Goal: Complete application form

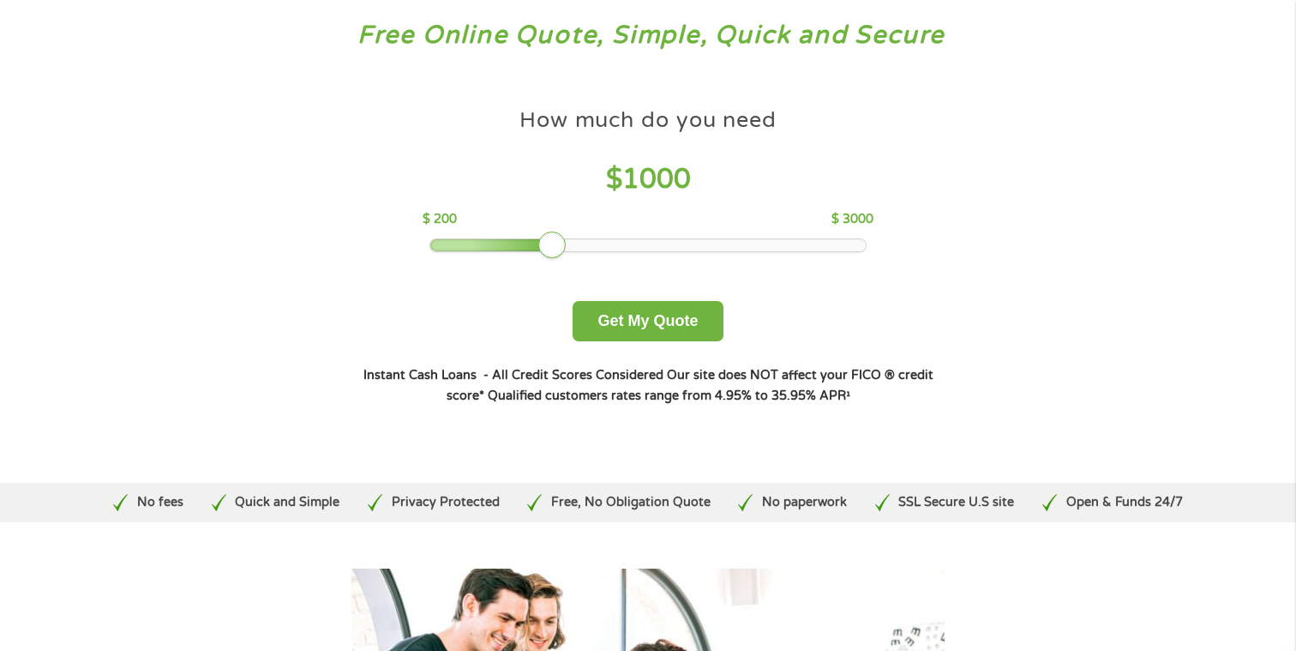
scroll to position [100, 0]
click at [707, 333] on button "Get My Quote" at bounding box center [648, 320] width 150 height 40
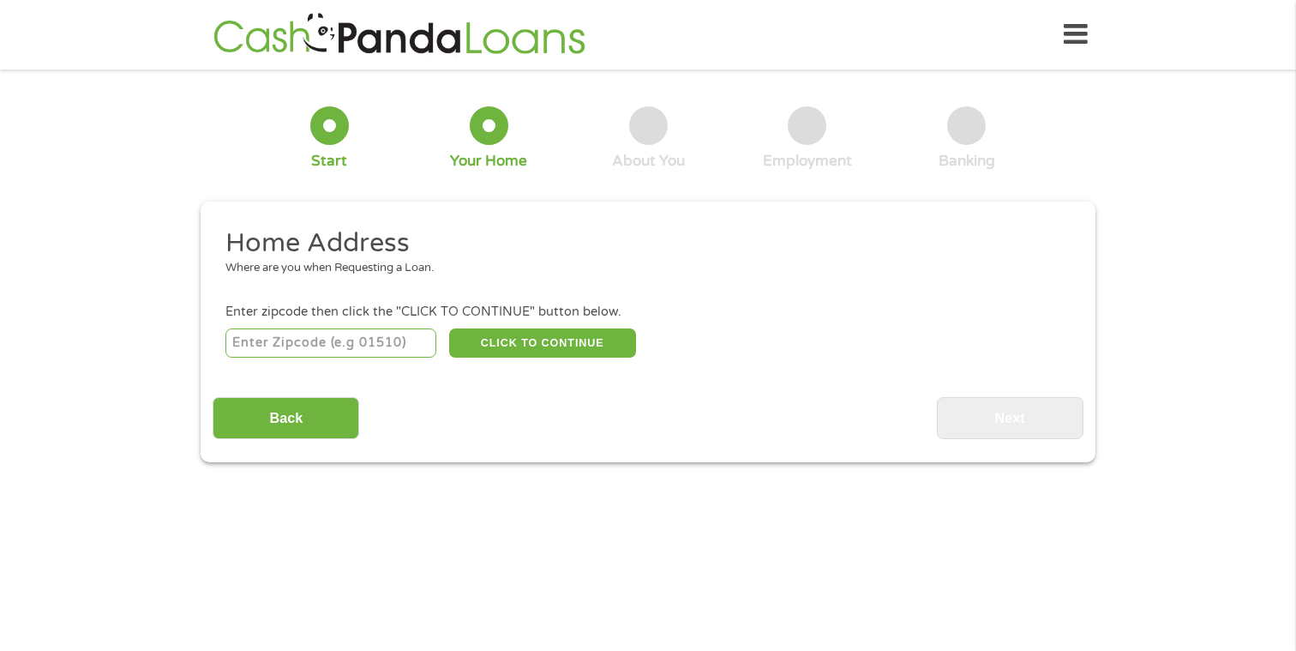
click at [379, 345] on input "number" at bounding box center [331, 342] width 212 height 29
type input "77019"
click at [511, 345] on button "CLICK TO CONTINUE" at bounding box center [542, 342] width 187 height 29
type input "77019"
type input "Houston"
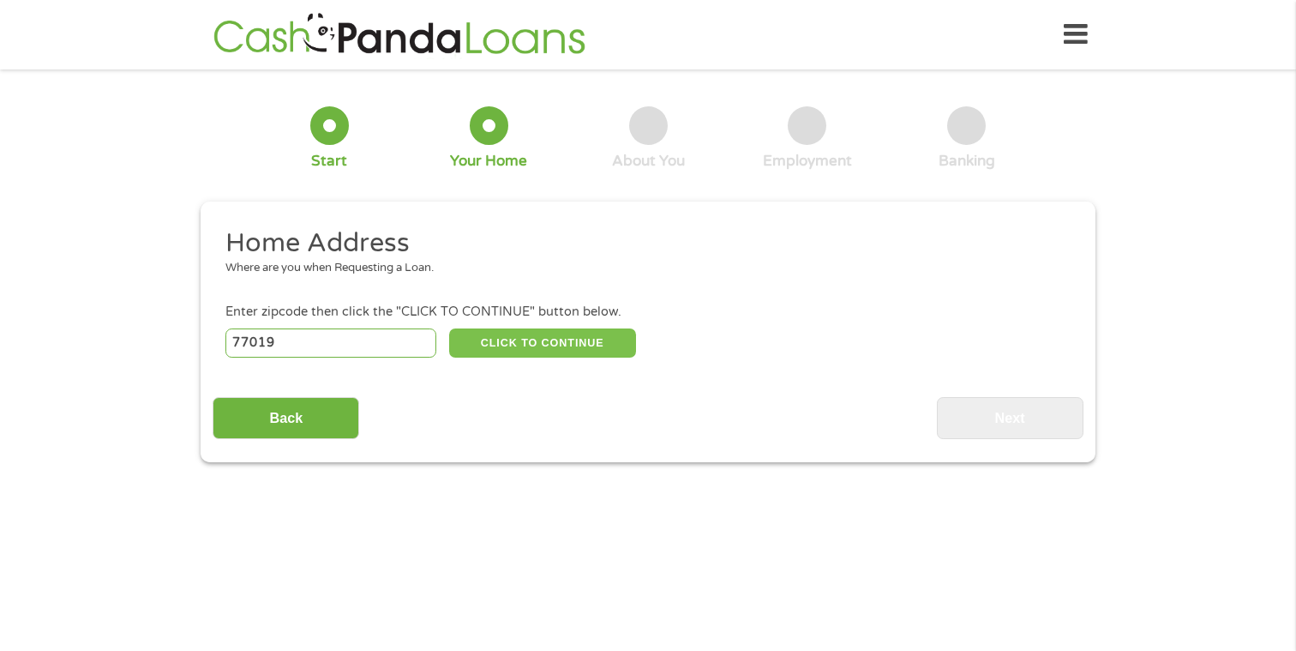
select select "Texas"
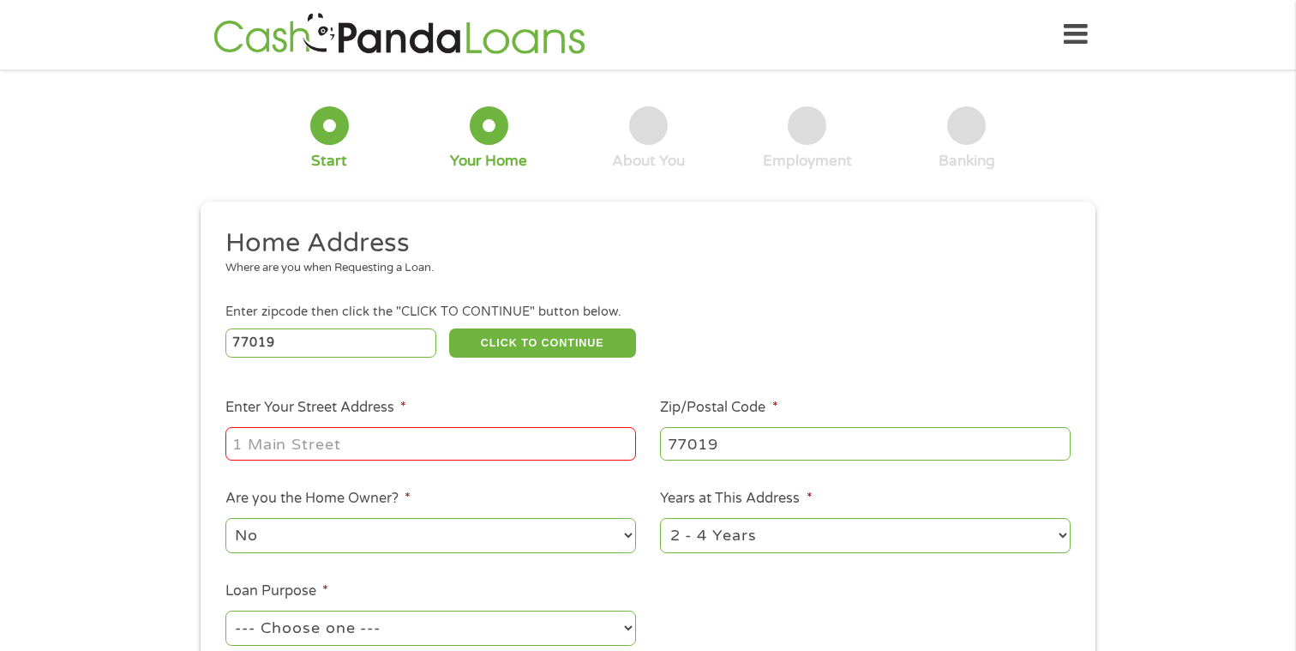
click at [425, 454] on input "Enter Your Street Address *" at bounding box center [430, 443] width 411 height 33
type input "902 Cleveland Street APT 4326"
click at [678, 594] on ul "Home Address Where are you when Requesting a Loan. Enter zipcode then click the…" at bounding box center [648, 455] width 870 height 458
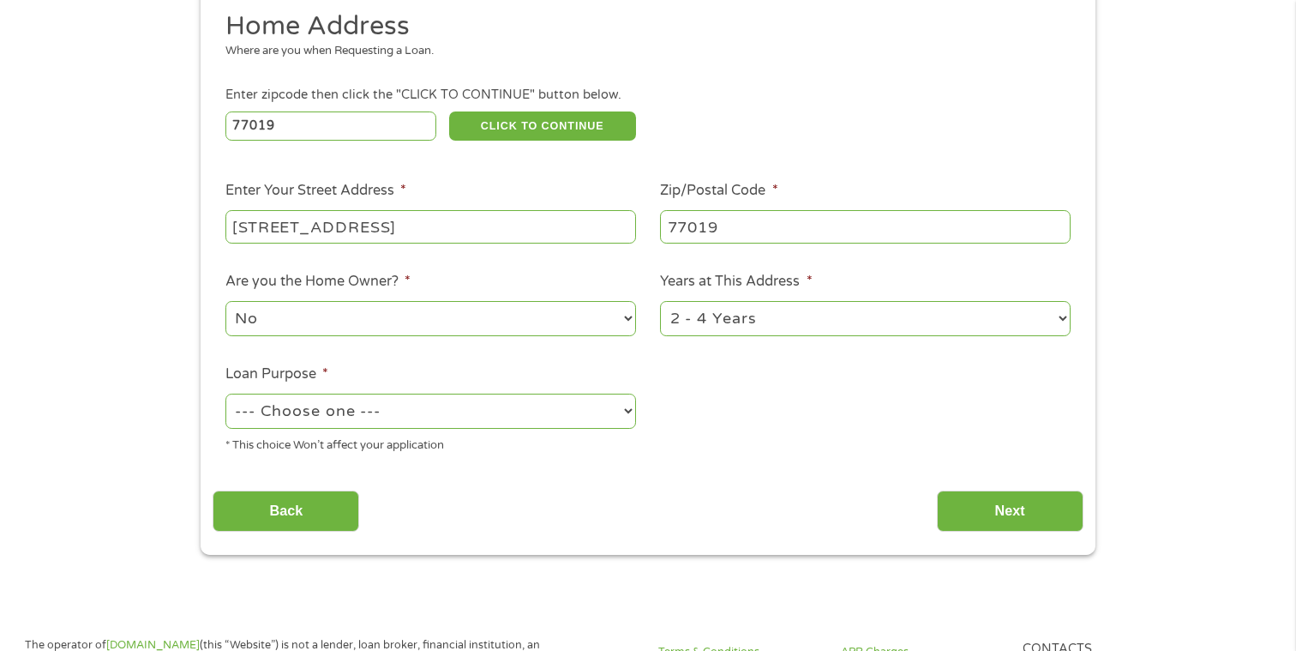
click at [495, 405] on select "--- Choose one --- Pay Bills Debt Consolidation Home Improvement Major Purchase…" at bounding box center [430, 410] width 411 height 35
select select "paybills"
click at [225, 394] on select "--- Choose one --- Pay Bills Debt Consolidation Home Improvement Major Purchase…" at bounding box center [430, 410] width 411 height 35
click at [1035, 521] on input "Next" at bounding box center [1010, 511] width 147 height 42
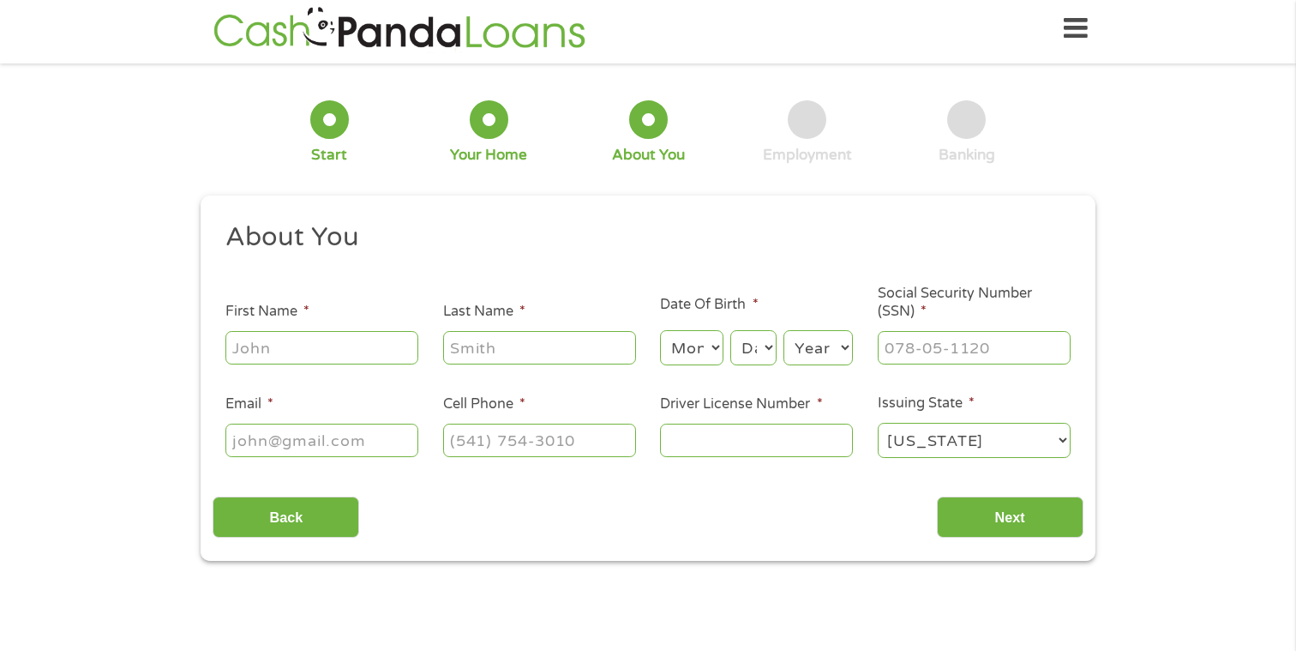
scroll to position [0, 0]
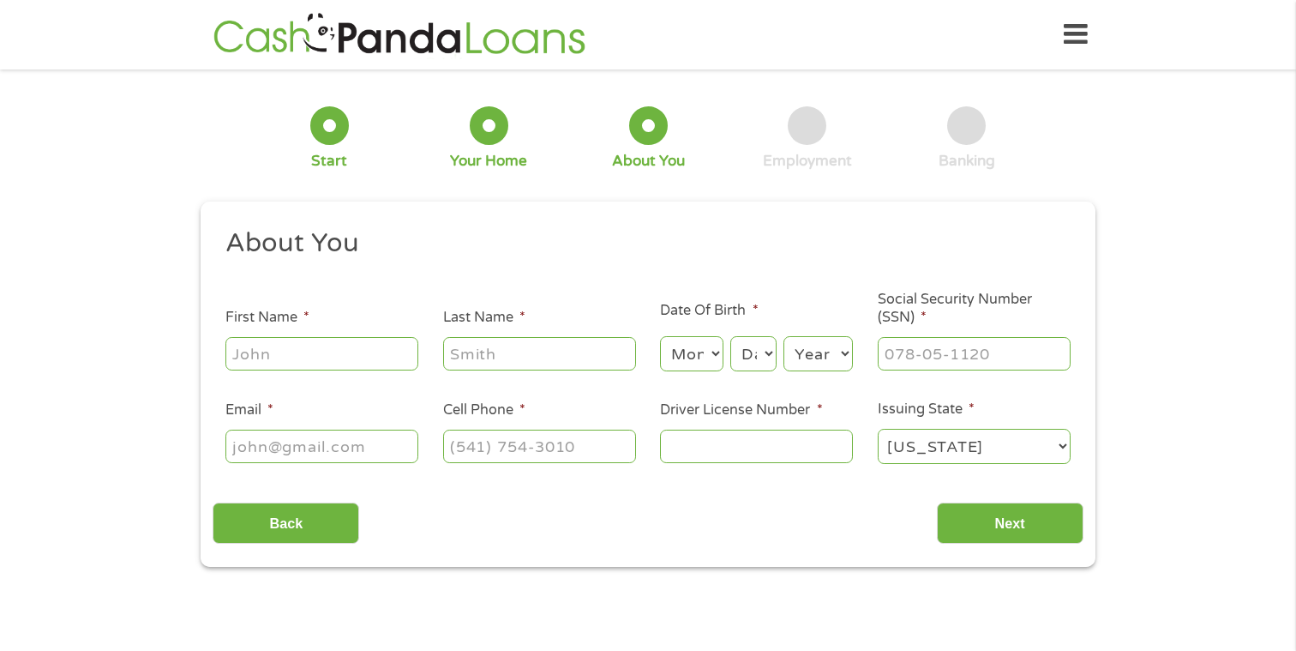
click at [381, 363] on input "First Name *" at bounding box center [321, 353] width 193 height 33
type input "Christin"
type input "Silos"
click at [706, 356] on select "Month 1 2 3 4 5 6 7 8 9 10 11 12" at bounding box center [691, 353] width 63 height 35
click at [700, 362] on select "Month 1 2 3 4 5 6 7 8 9 10 11 12" at bounding box center [691, 353] width 63 height 35
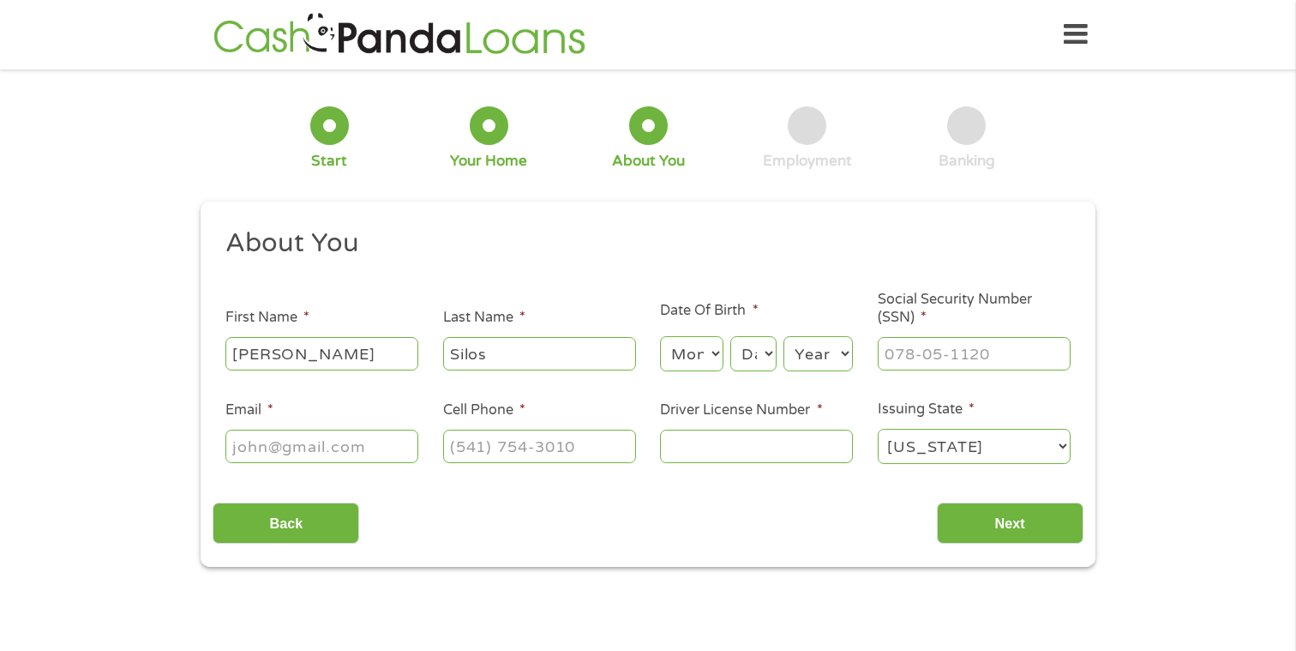
select select "2"
click at [660, 337] on select "Month 1 2 3 4 5 6 7 8 9 10 11 12" at bounding box center [691, 353] width 63 height 35
click at [753, 357] on select "Day 1 2 3 4 5 6 7 8 9 10 11 12 13 14 15 16 17 18 19 20 21 22 23 24 25 26 27 28 …" at bounding box center [753, 353] width 46 height 35
select select "27"
click at [730, 337] on select "Day 1 2 3 4 5 6 7 8 9 10 11 12 13 14 15 16 17 18 19 20 21 22 23 24 25 26 27 28 …" at bounding box center [753, 353] width 46 height 35
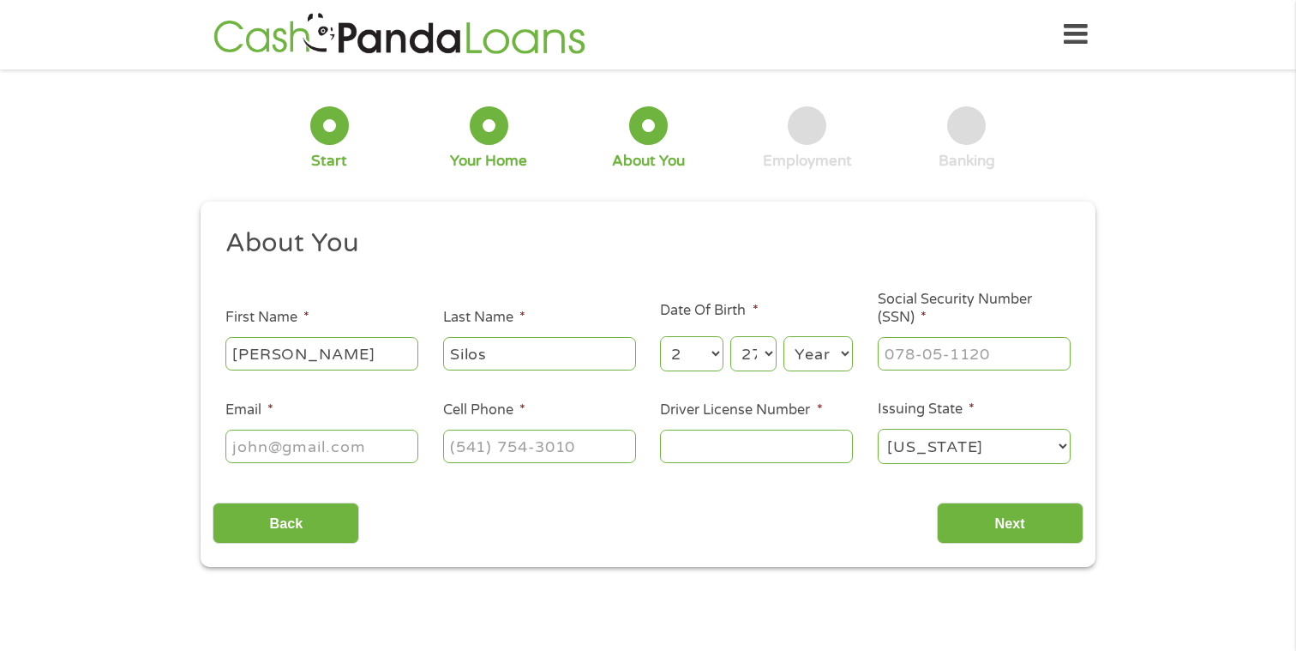
click at [807, 351] on select "Year 2007 2006 2005 2004 2003 2002 2001 2000 1999 1998 1997 1996 1995 1994 1993…" at bounding box center [817, 353] width 69 height 35
select select "1996"
click at [783, 337] on select "Year 2007 2006 2005 2004 2003 2002 2001 2000 1999 1998 1997 1996 1995 1994 1993…" at bounding box center [817, 353] width 69 height 35
